Goal: Task Accomplishment & Management: Manage account settings

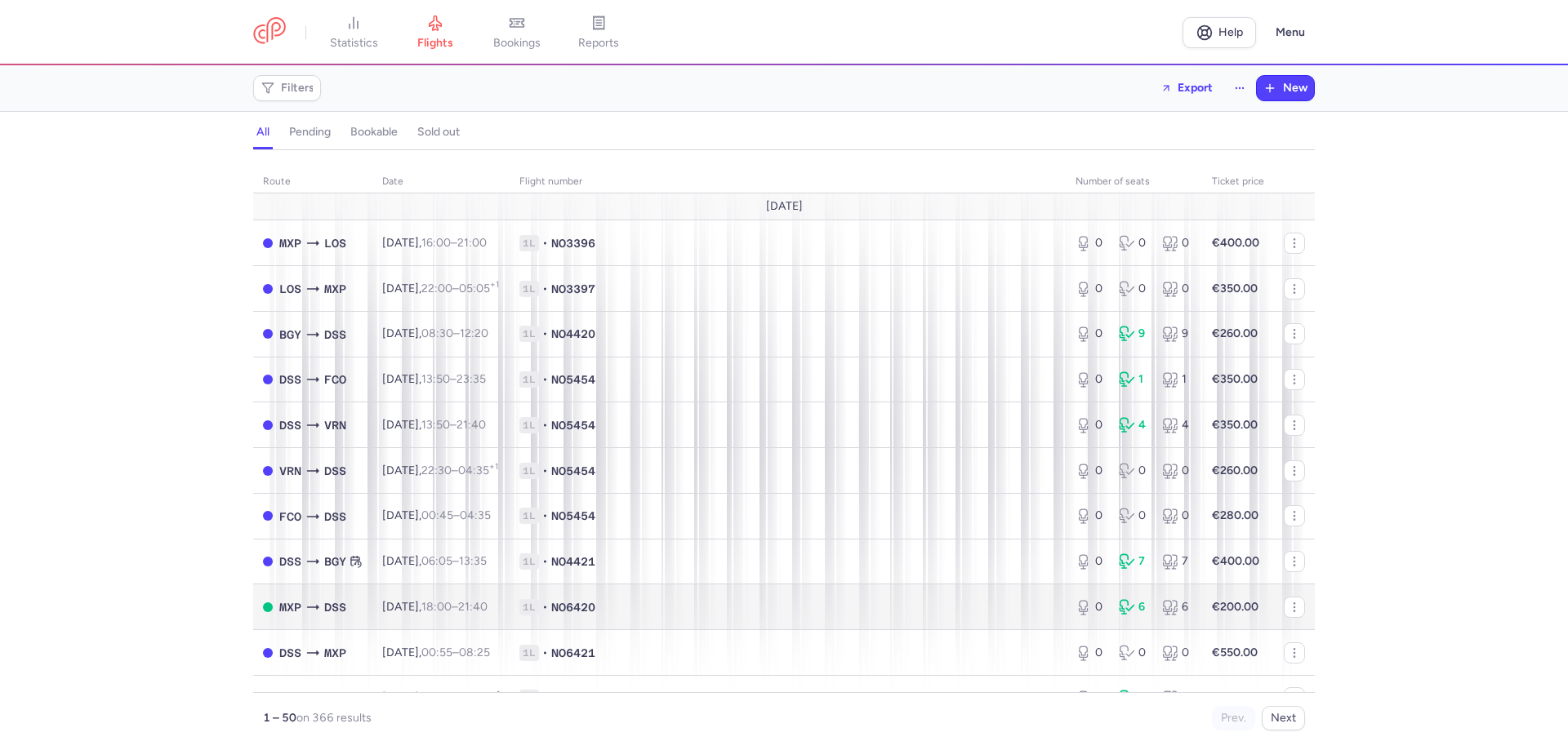
scroll to position [163, 0]
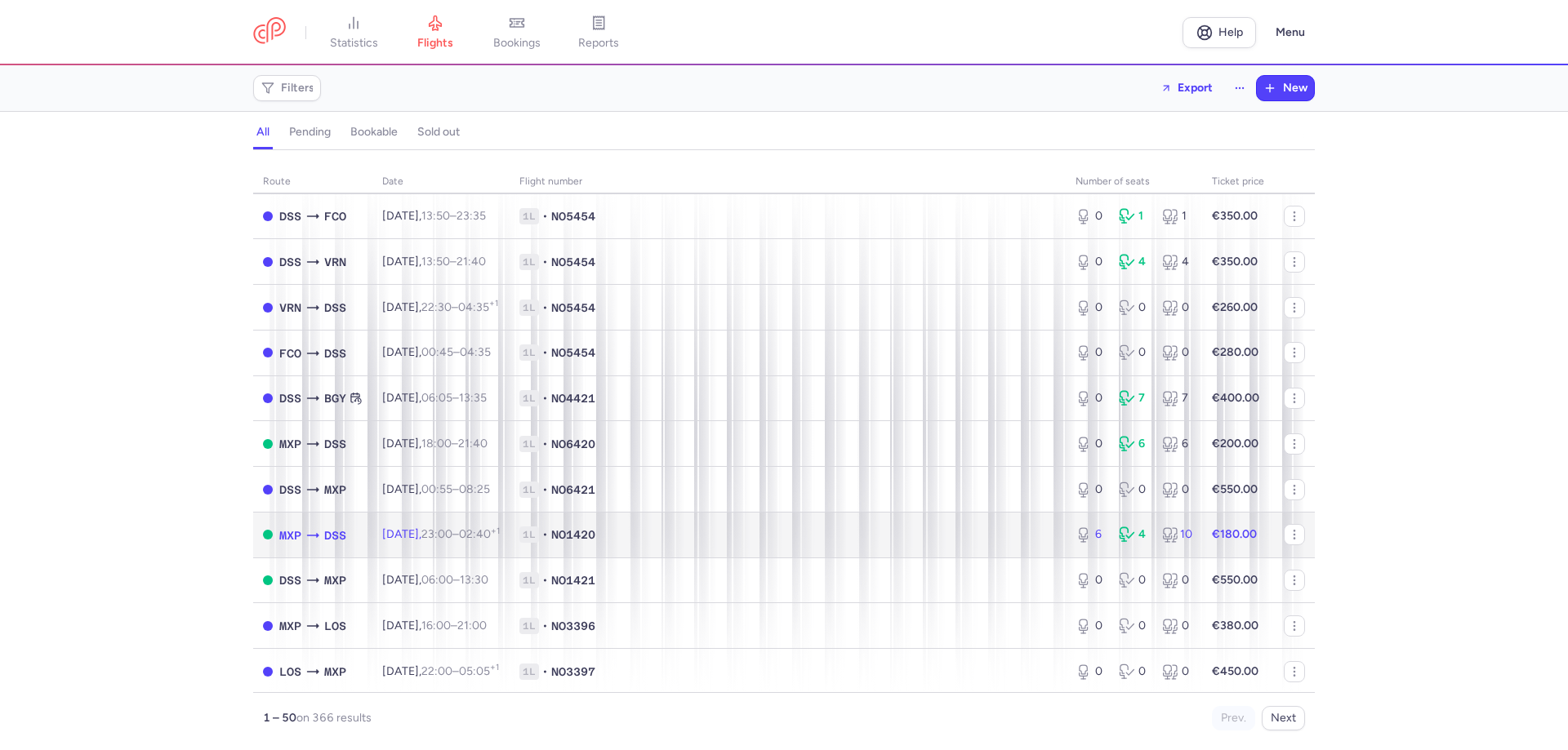
click at [420, 529] on span "[DATE] 23:00 – 02:40 +1" at bounding box center [440, 534] width 117 height 13
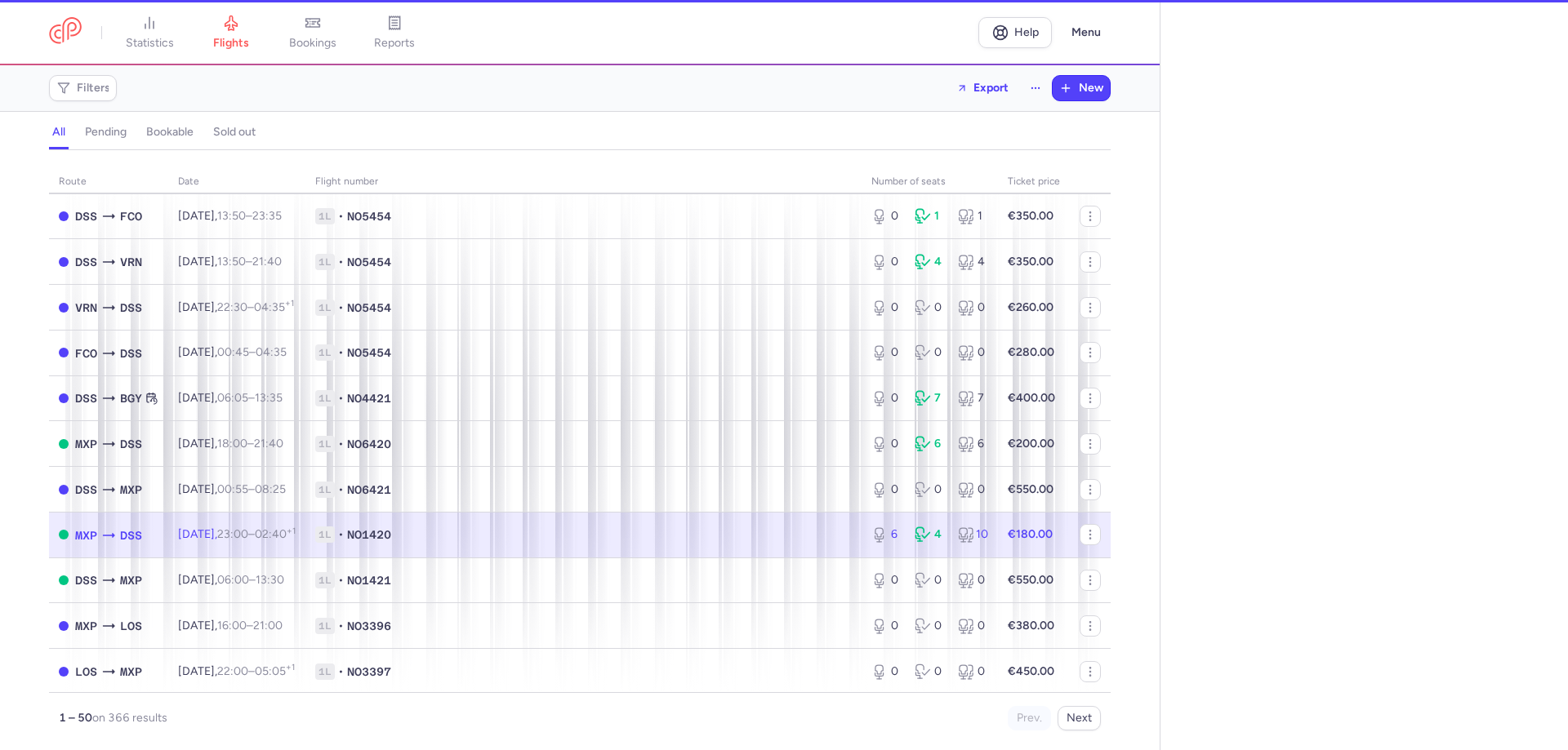
select select "hours"
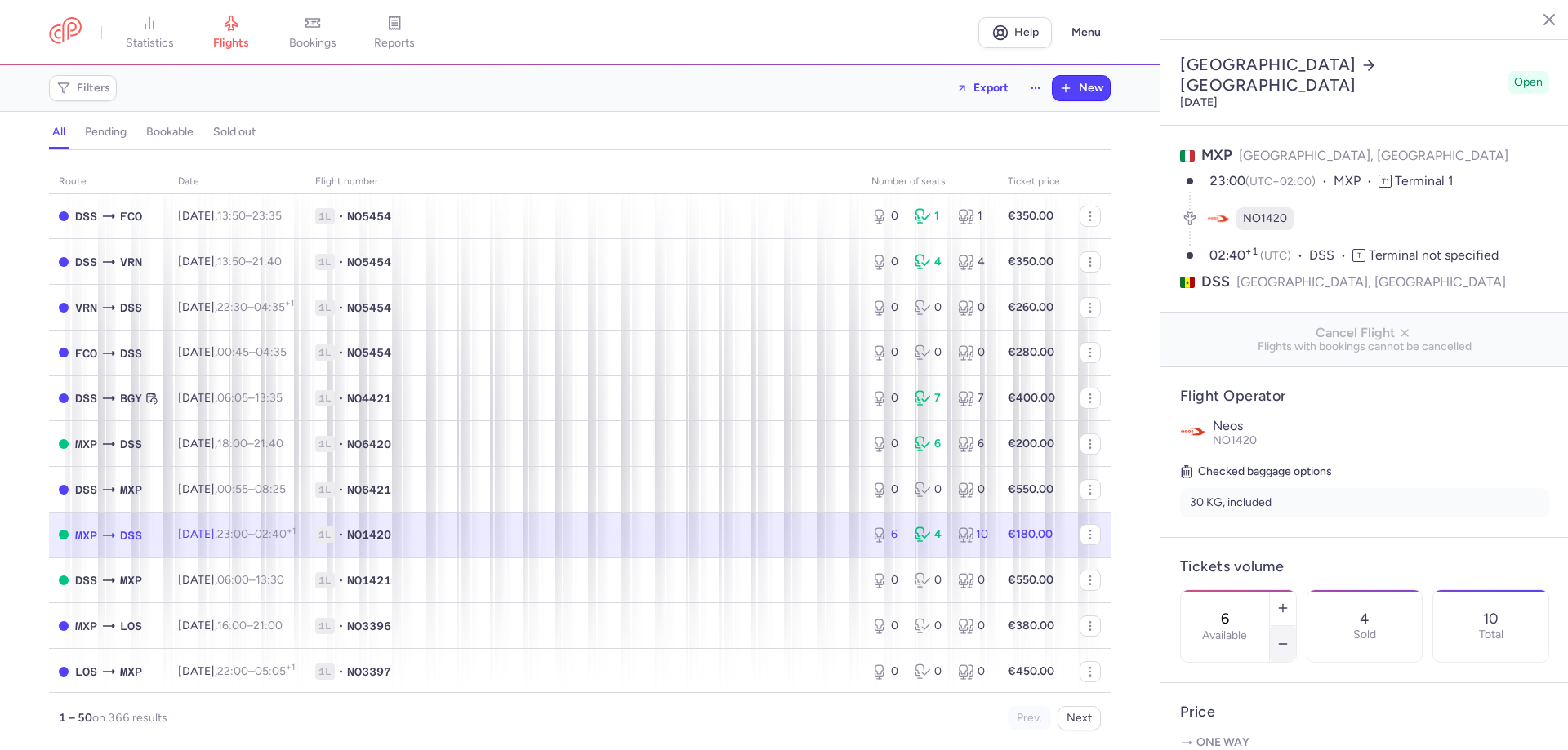
click at [1290, 638] on icon "button" at bounding box center [1283, 644] width 13 height 13
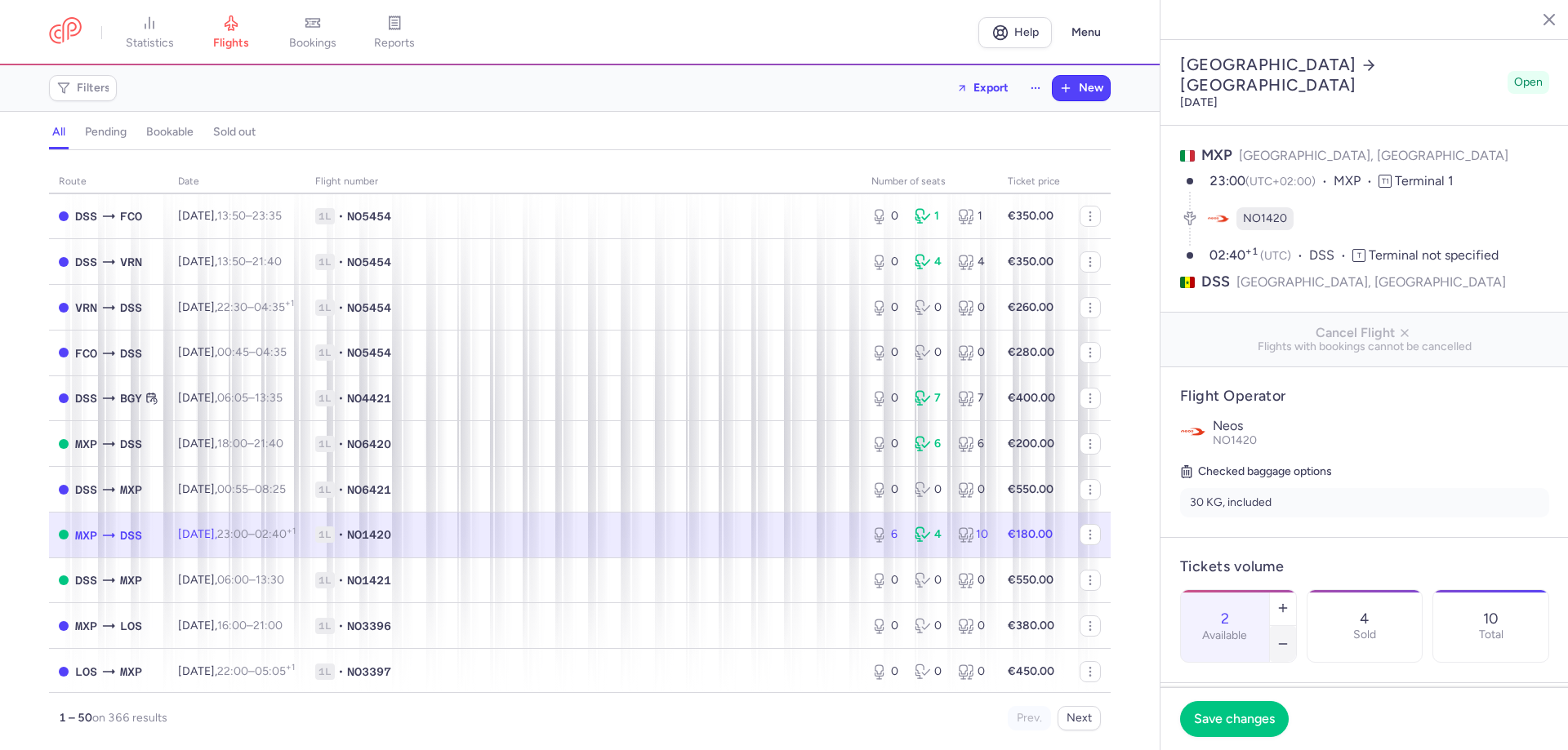
type input "1"
click at [1215, 736] on button "Save changes" at bounding box center [1234, 719] width 108 height 36
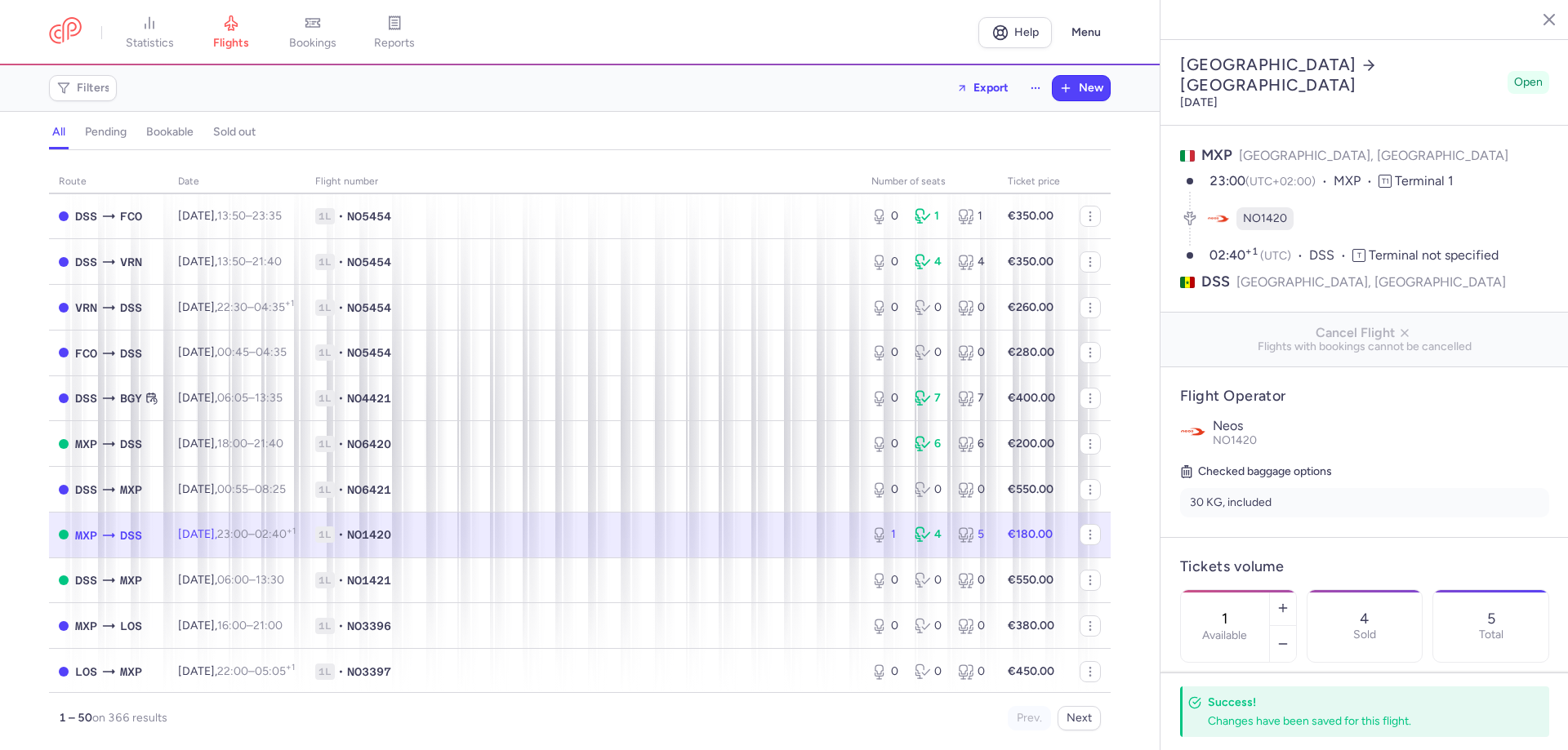
click at [1542, 17] on icon "button" at bounding box center [1538, 19] width 16 height 16
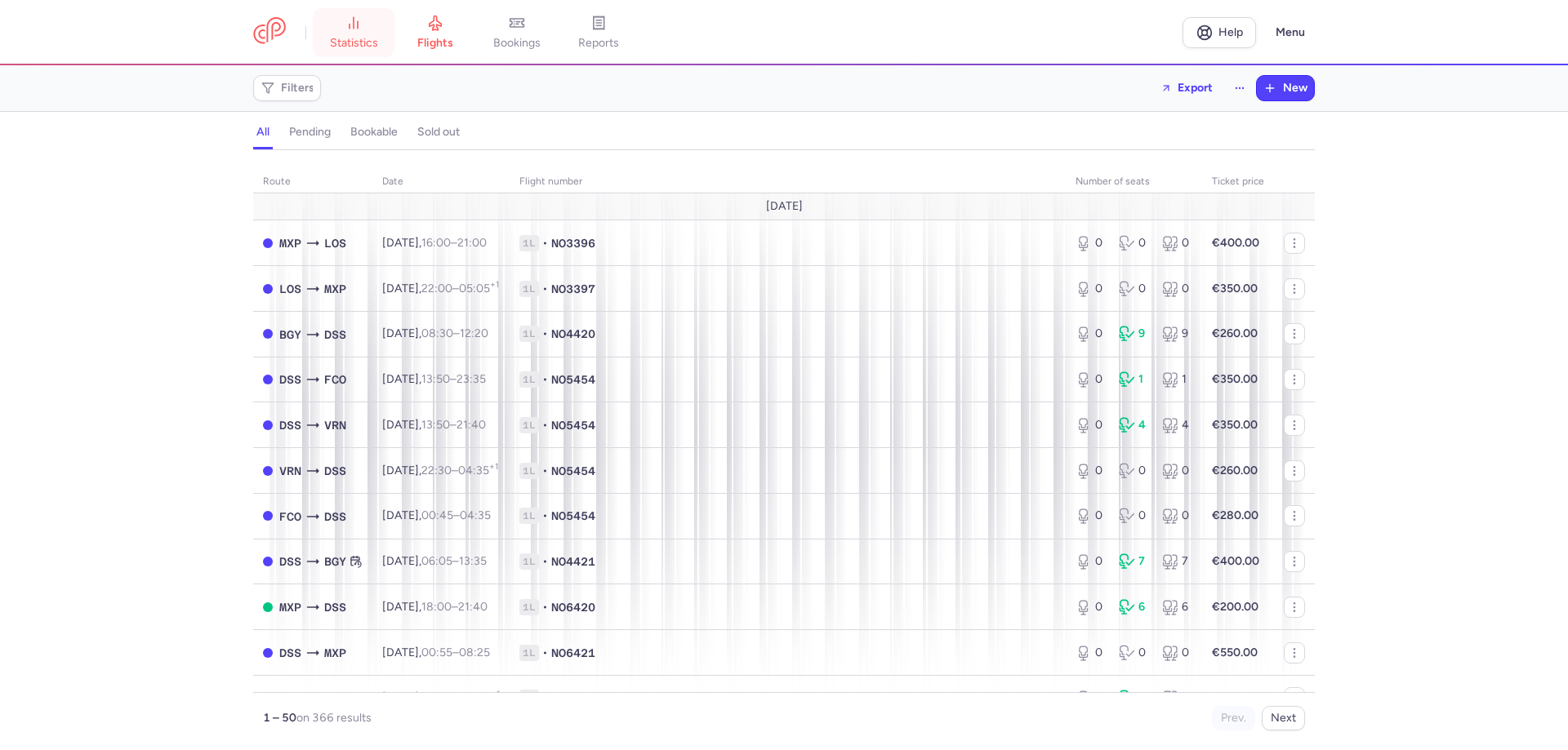
click at [363, 46] on span "statistics" at bounding box center [354, 43] width 48 height 14
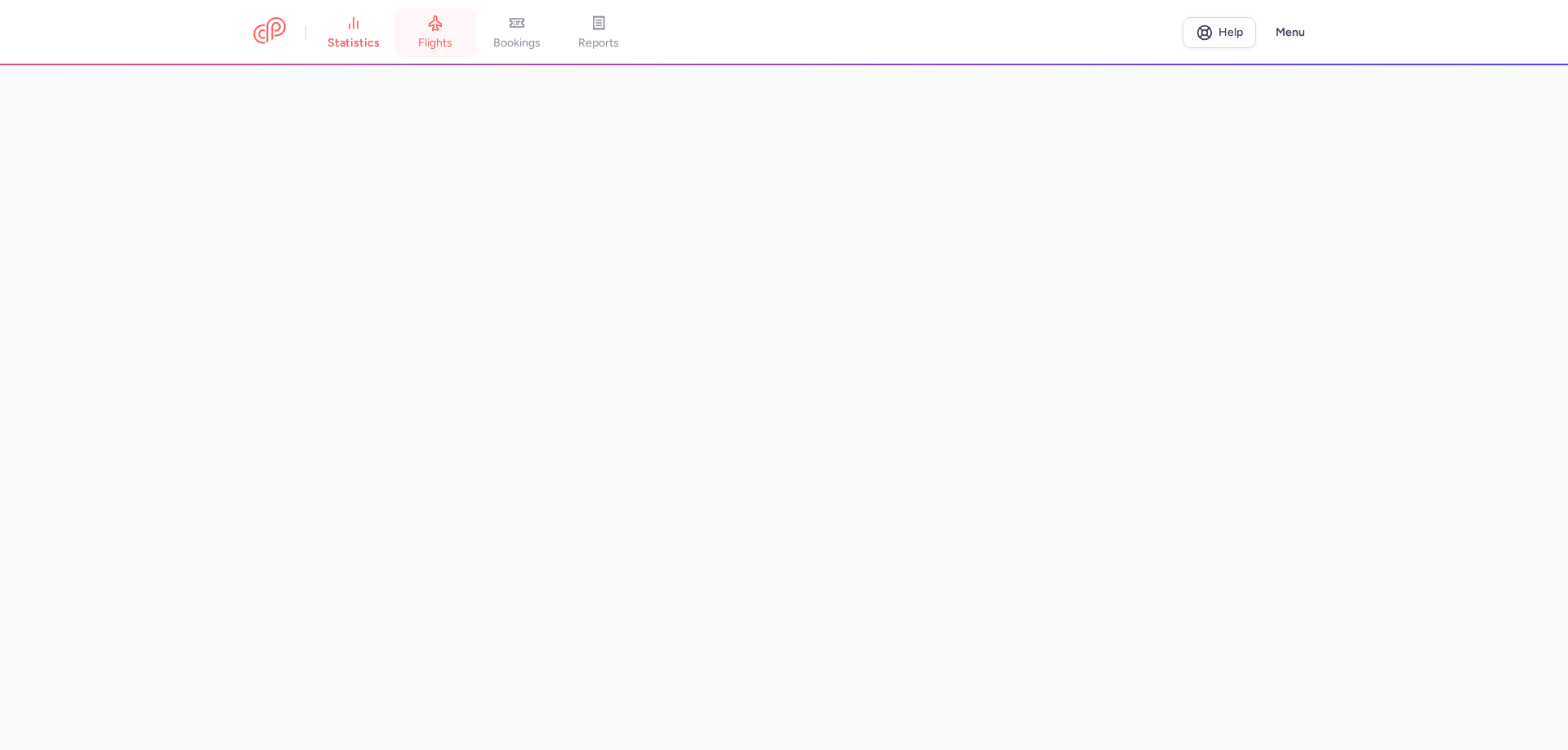
click at [437, 33] on link "flights" at bounding box center [435, 32] width 82 height 36
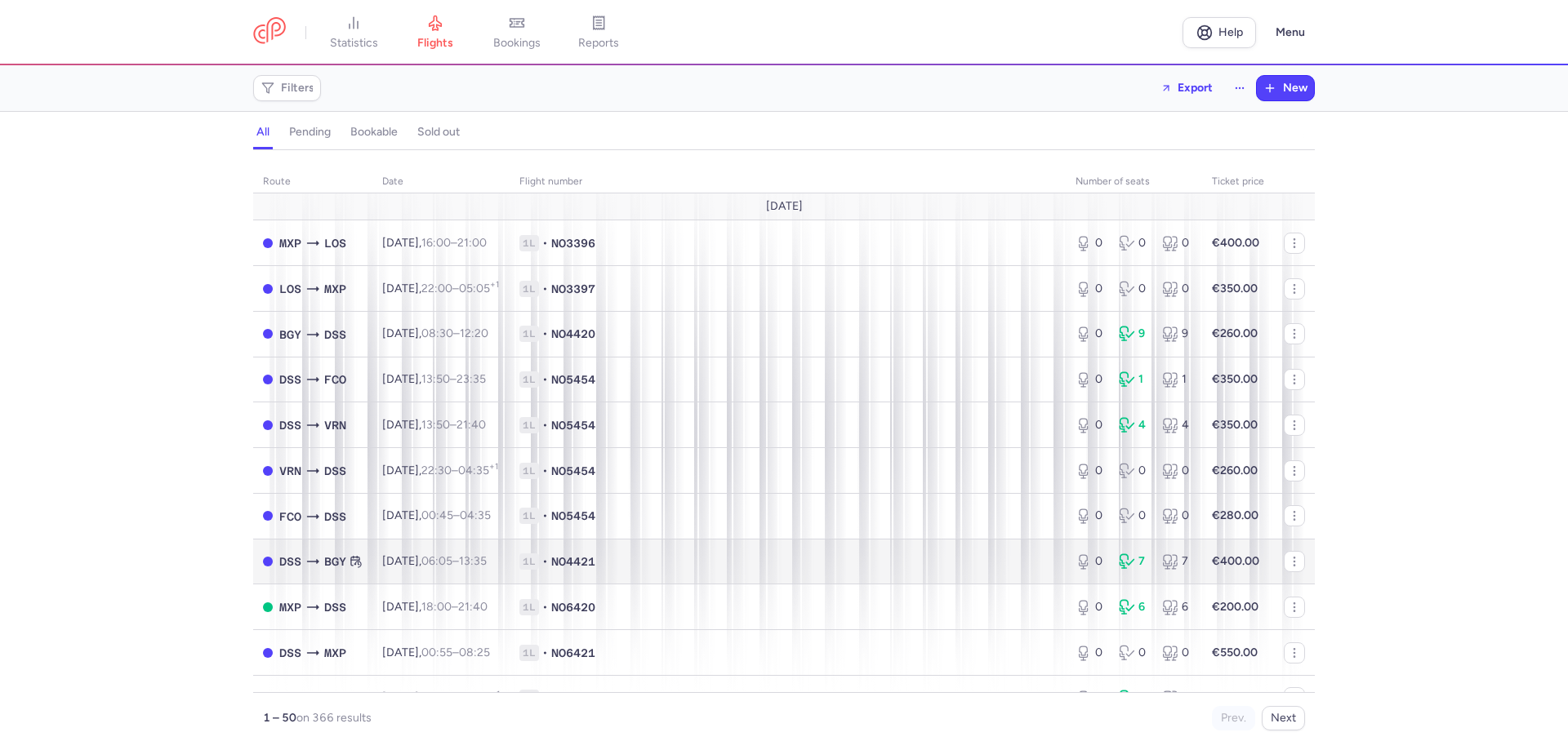
scroll to position [163, 0]
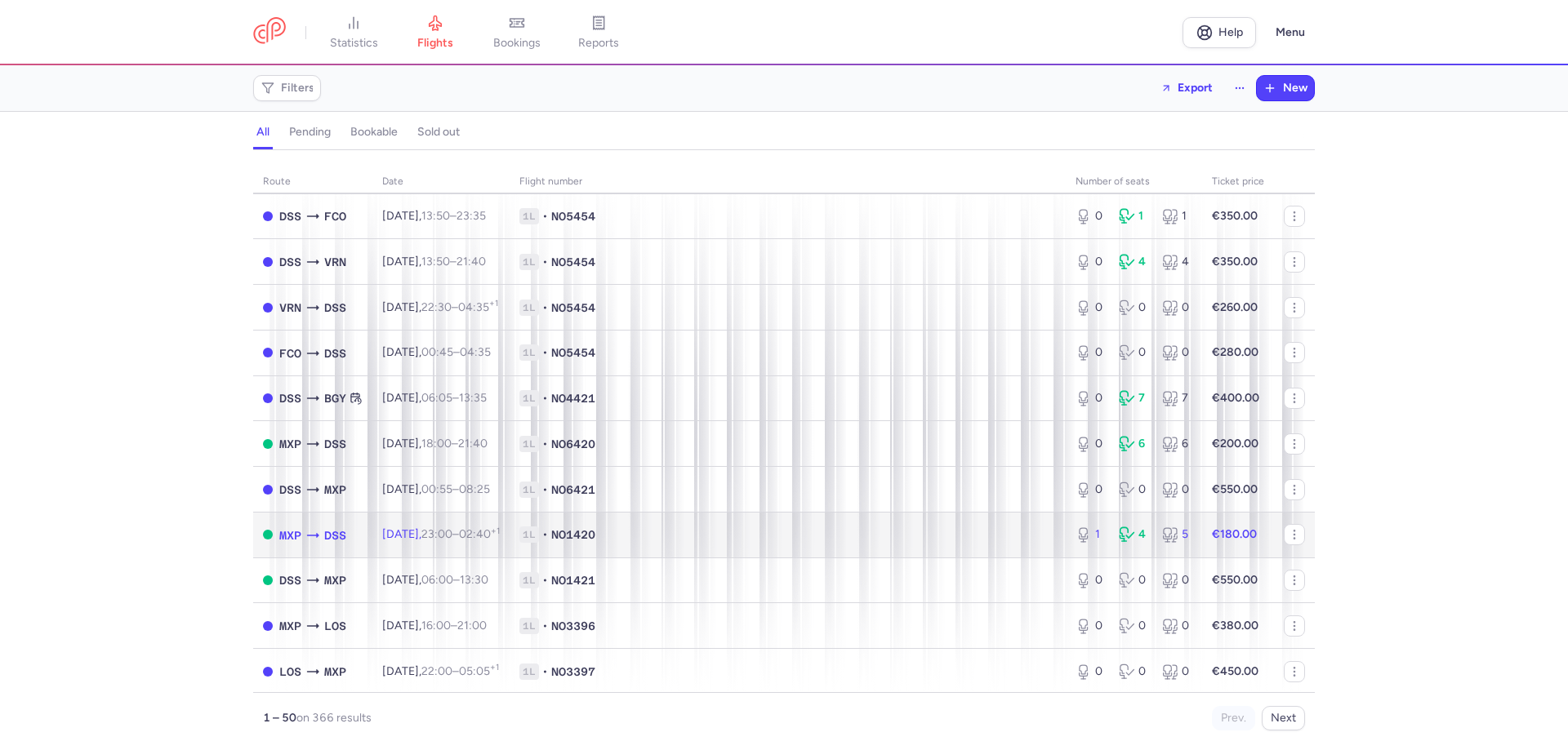
click at [417, 540] on span "[DATE] 23:00 – 02:40 +1" at bounding box center [440, 534] width 117 height 13
select select "hours"
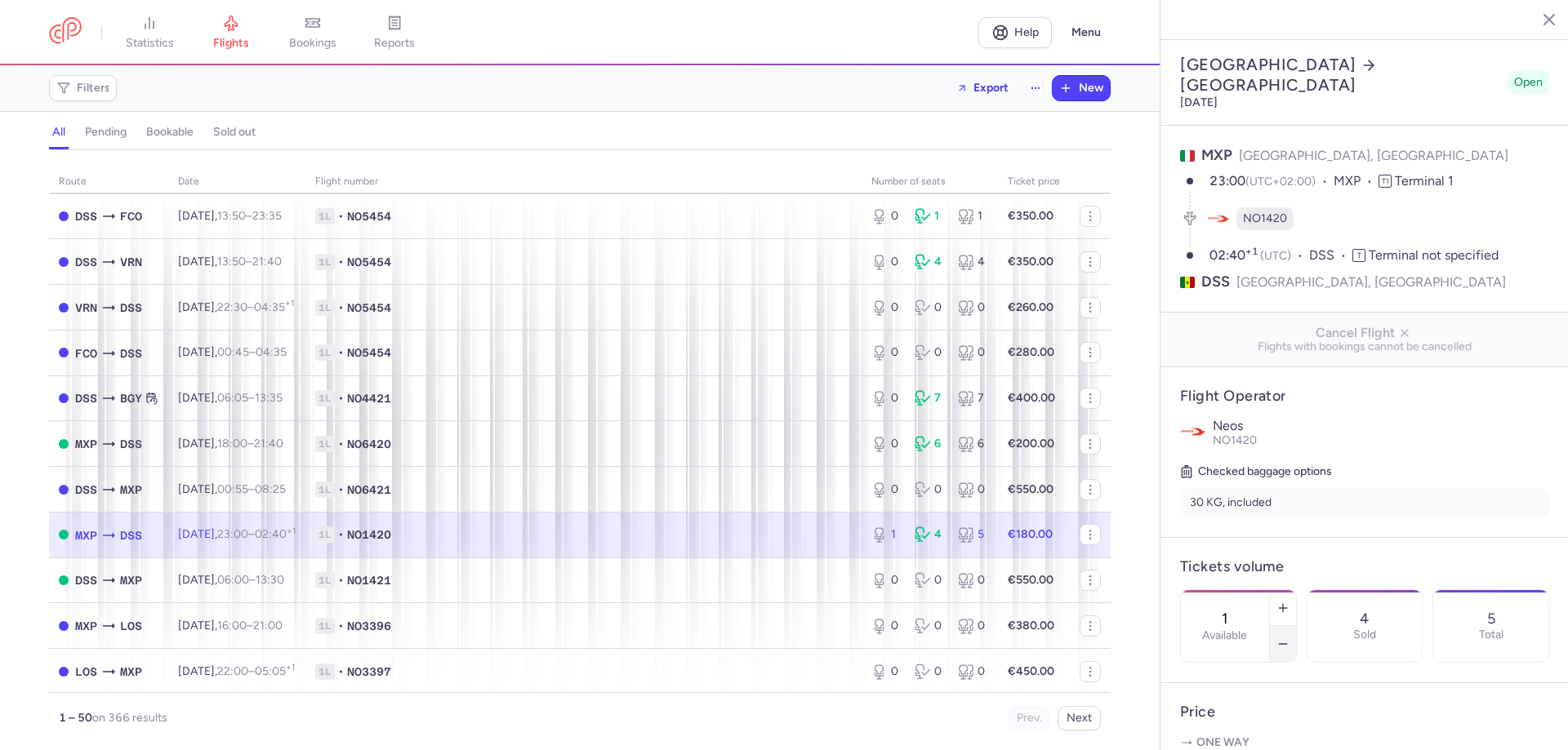
click at [1290, 638] on icon "button" at bounding box center [1283, 644] width 13 height 13
type input "0"
click at [1223, 727] on button "Save changes" at bounding box center [1234, 719] width 108 height 36
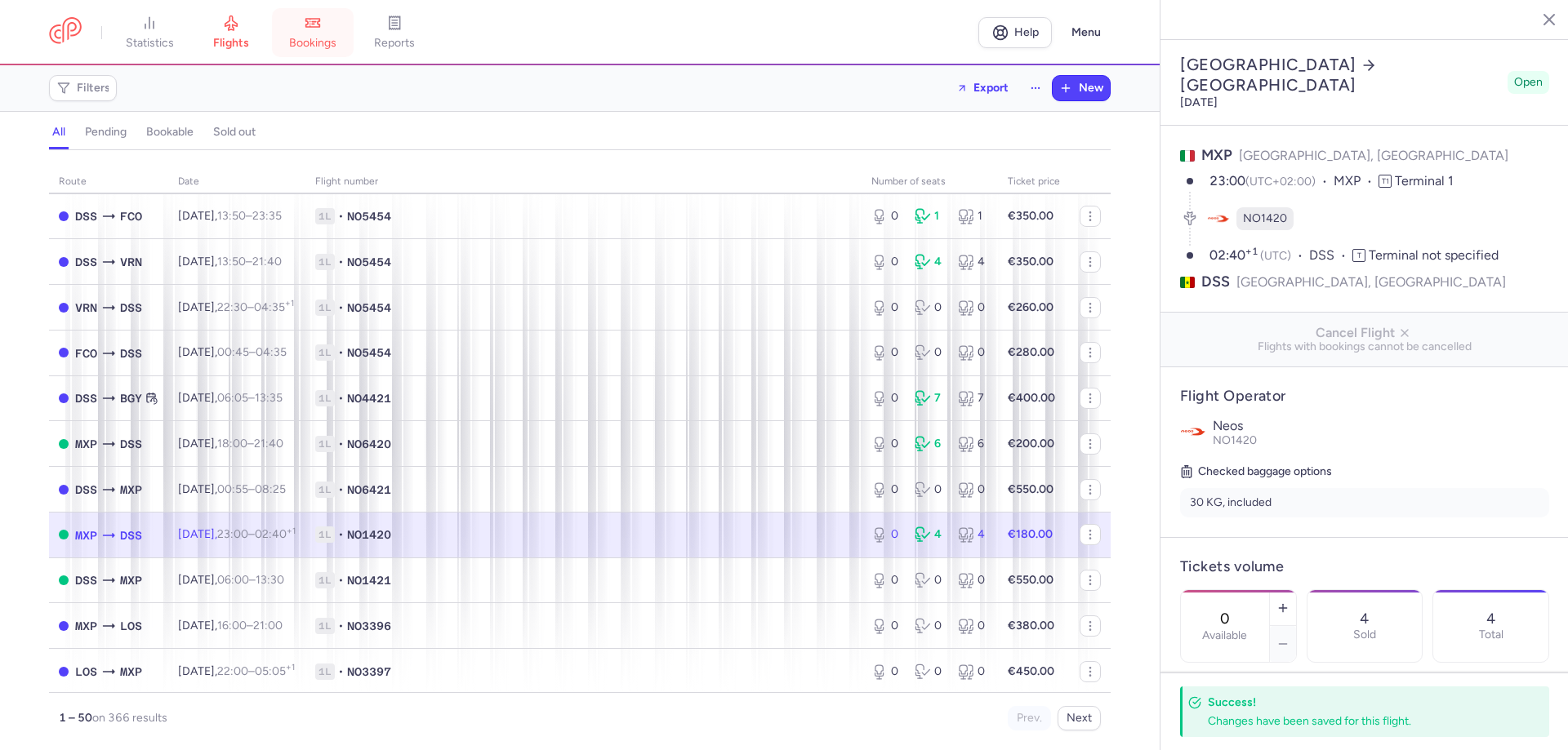
click at [322, 39] on span "bookings" at bounding box center [313, 43] width 48 height 14
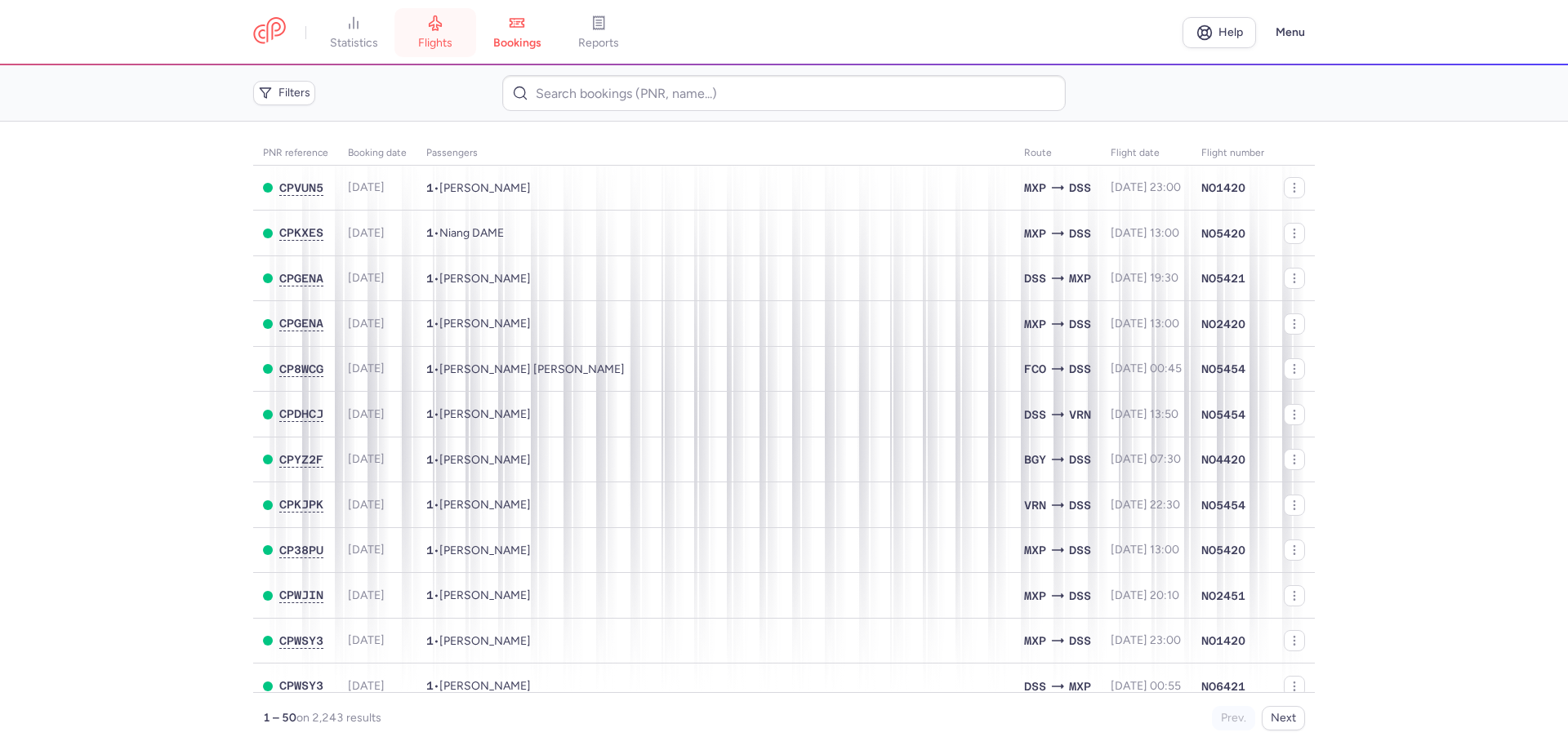
click at [434, 41] on span "flights" at bounding box center [435, 43] width 34 height 14
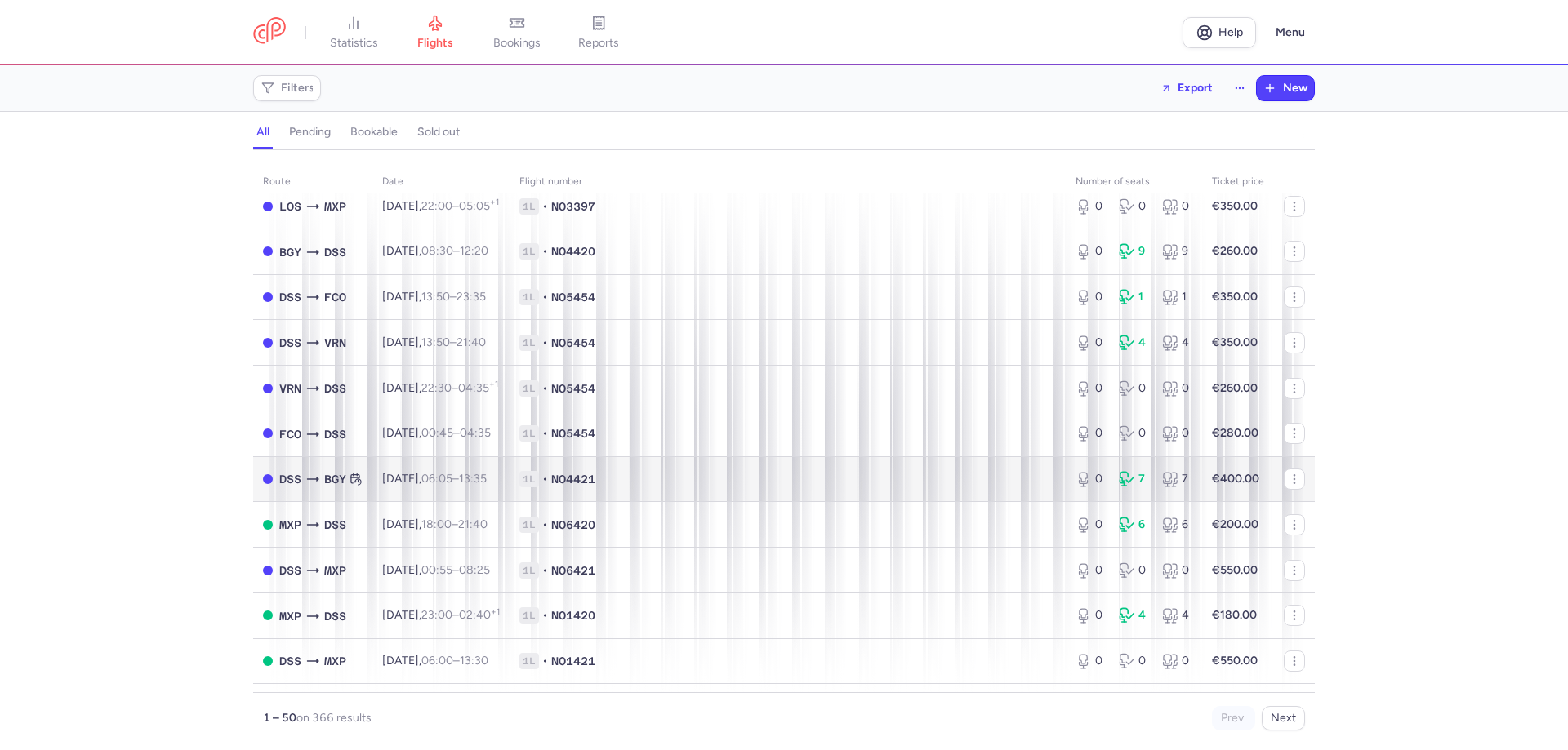
scroll to position [245, 0]
